Goal: Task Accomplishment & Management: Complete application form

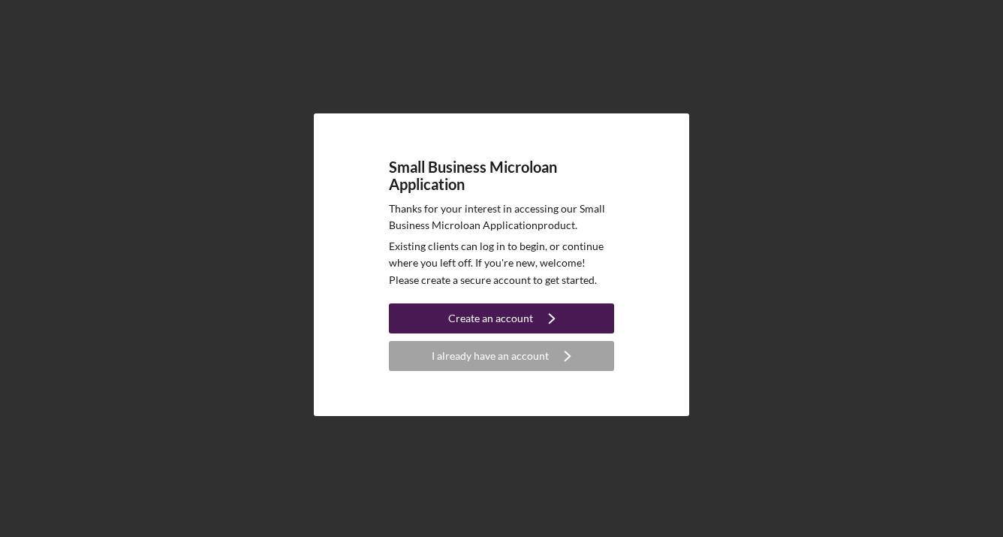
click at [531, 312] on button "Create an account Icon/Navigate" at bounding box center [501, 318] width 225 height 30
